Goal: Check status: Check status

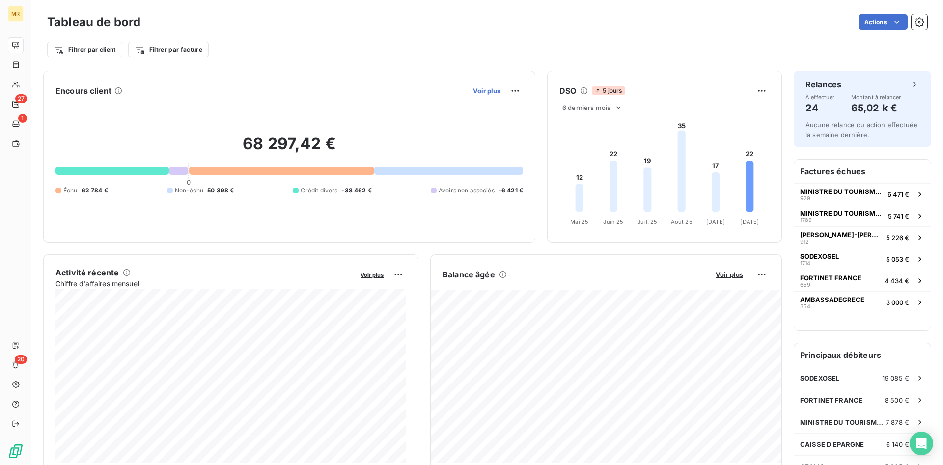
click at [491, 91] on span "Voir plus" at bounding box center [487, 91] width 28 height 8
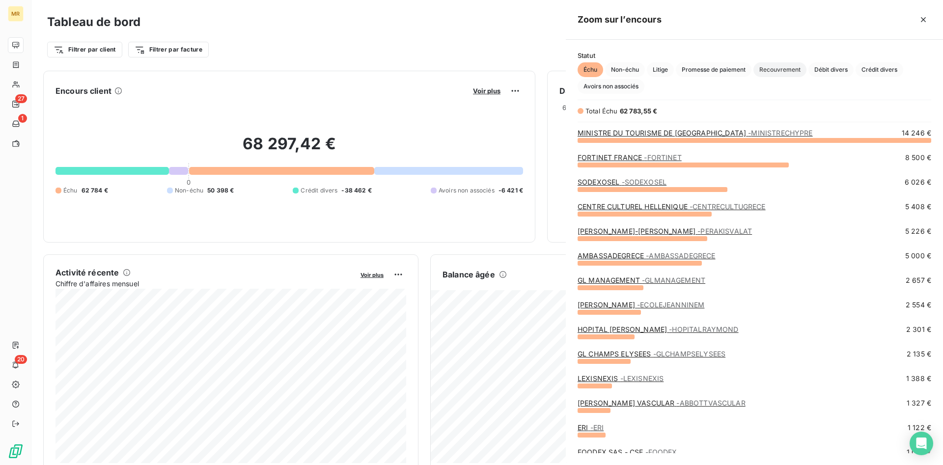
scroll to position [325, 377]
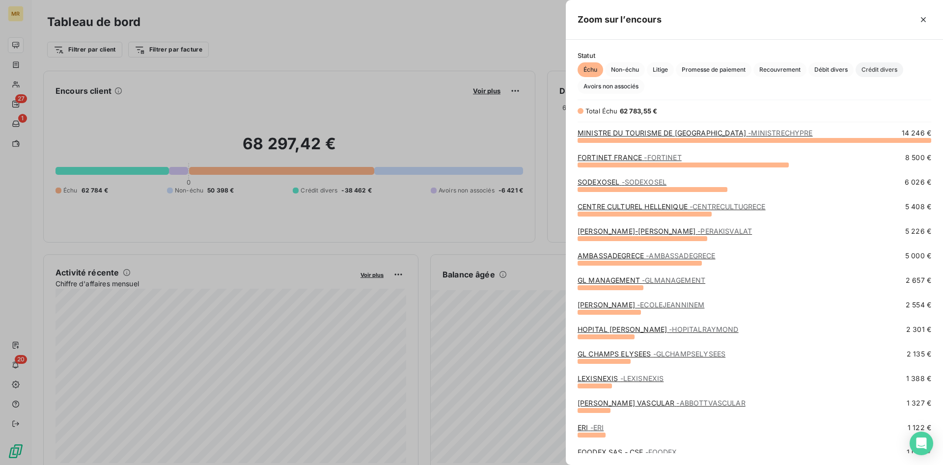
click at [884, 67] on span "Crédit divers" at bounding box center [880, 69] width 48 height 15
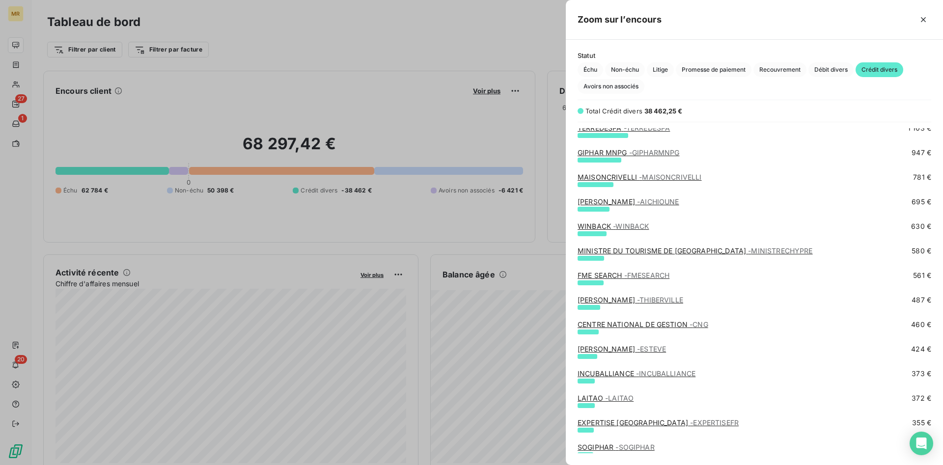
scroll to position [301, 0]
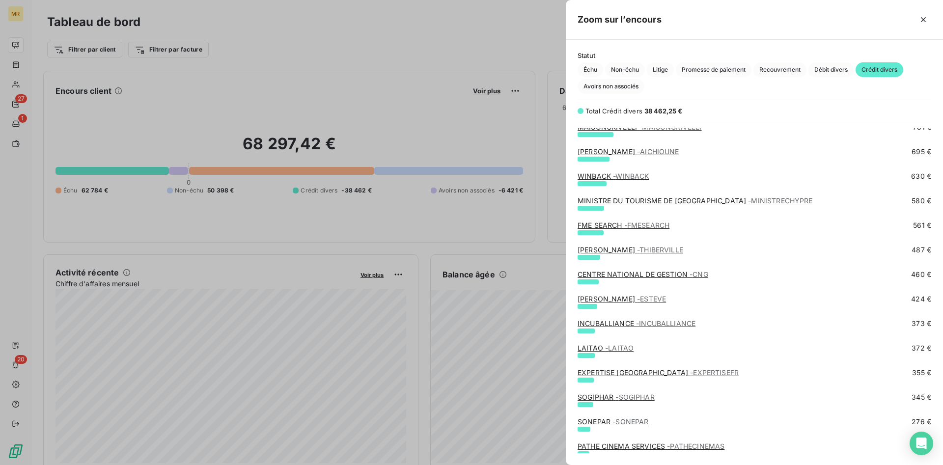
click at [632, 275] on link "CENTRE NATIONAL DE GESTION - CNG" at bounding box center [643, 274] width 131 height 8
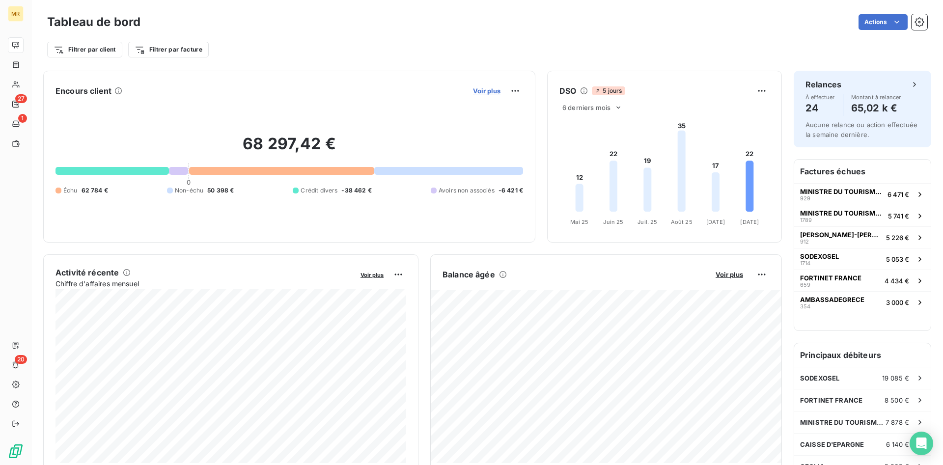
click at [489, 91] on span "Voir plus" at bounding box center [487, 91] width 28 height 8
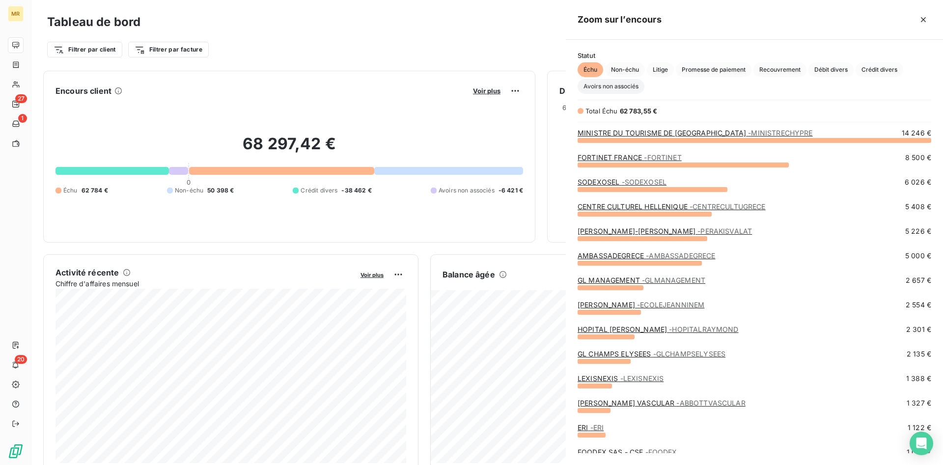
scroll to position [325, 377]
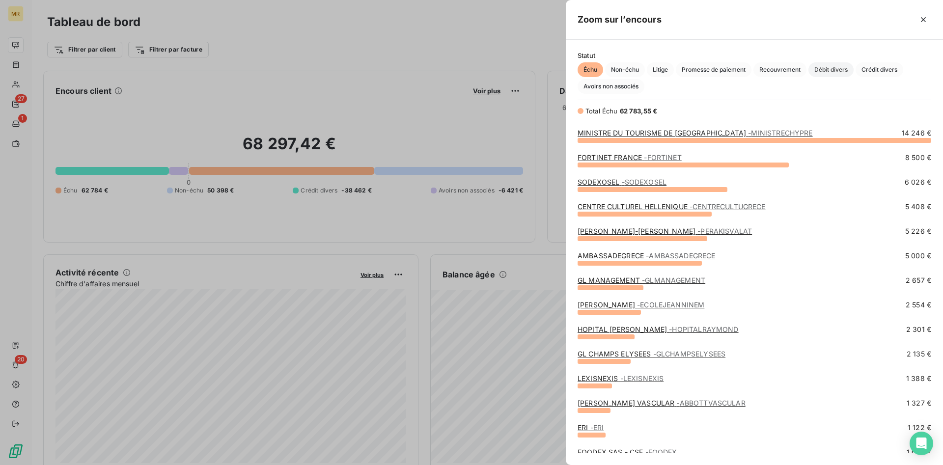
click at [839, 70] on span "Débit divers" at bounding box center [831, 69] width 45 height 15
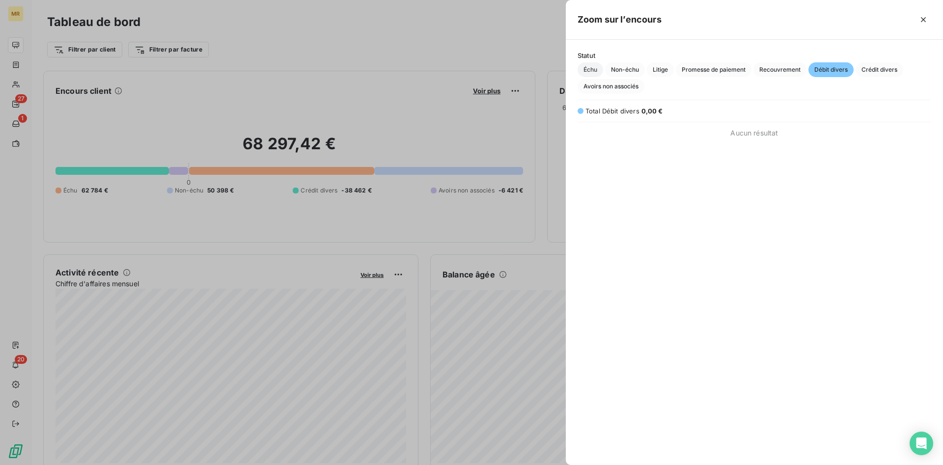
click at [596, 72] on span "Échu" at bounding box center [591, 69] width 26 height 15
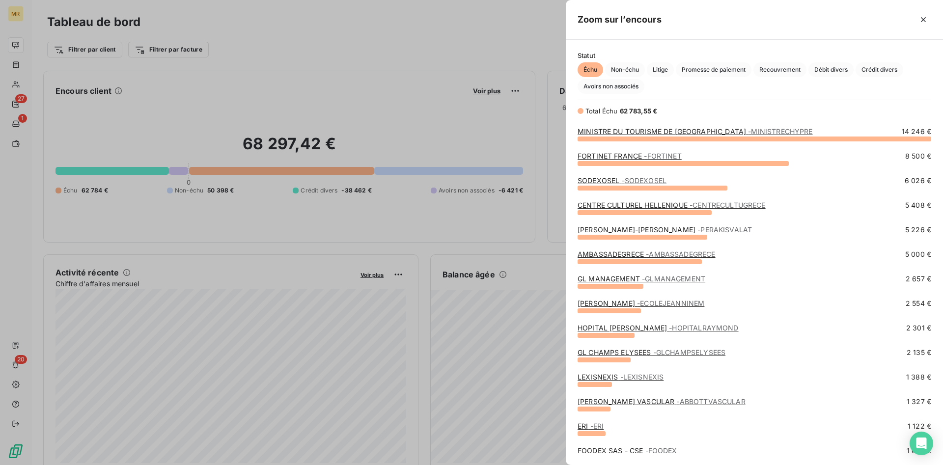
scroll to position [0, 0]
click at [890, 68] on span "Crédit divers" at bounding box center [880, 69] width 48 height 15
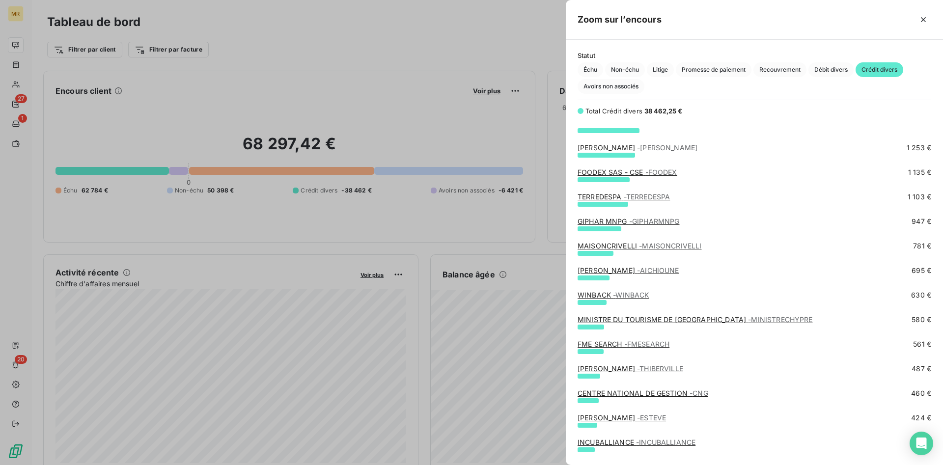
scroll to position [200, 0]
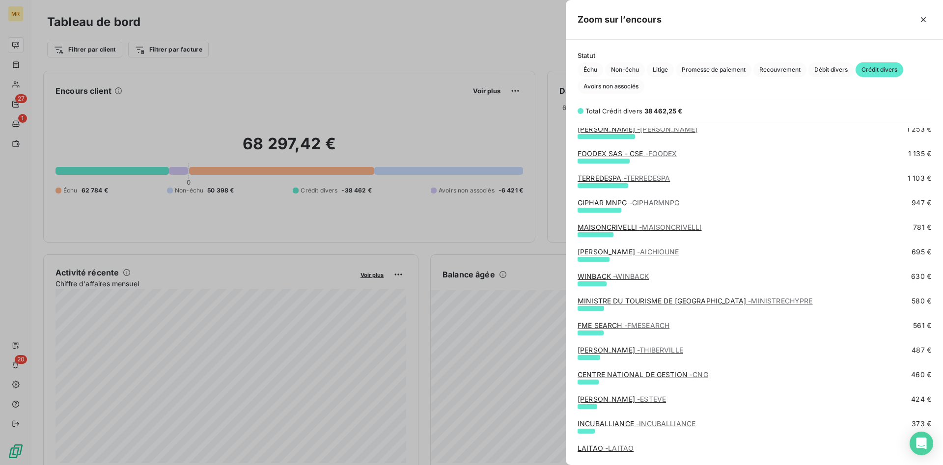
click at [681, 233] on div "MAISONCRIVELLI - MAISONCRIVELLI 781 €" at bounding box center [755, 230] width 354 height 15
click at [681, 232] on div "MAISONCRIVELLI - MAISONCRIVELLI" at bounding box center [640, 228] width 124 height 10
click at [927, 20] on icon "button" at bounding box center [924, 20] width 10 height 10
